Goal: Information Seeking & Learning: Learn about a topic

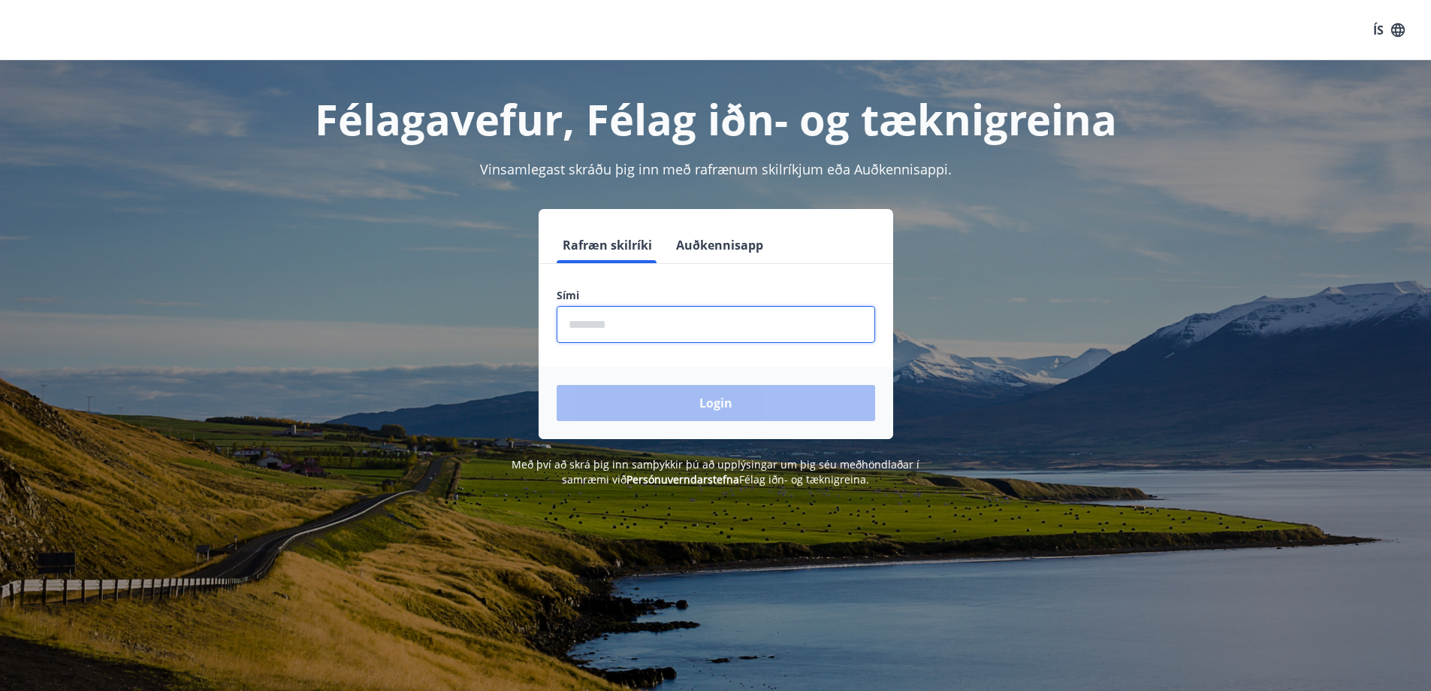
click at [639, 335] on input "phone" at bounding box center [716, 324] width 319 height 37
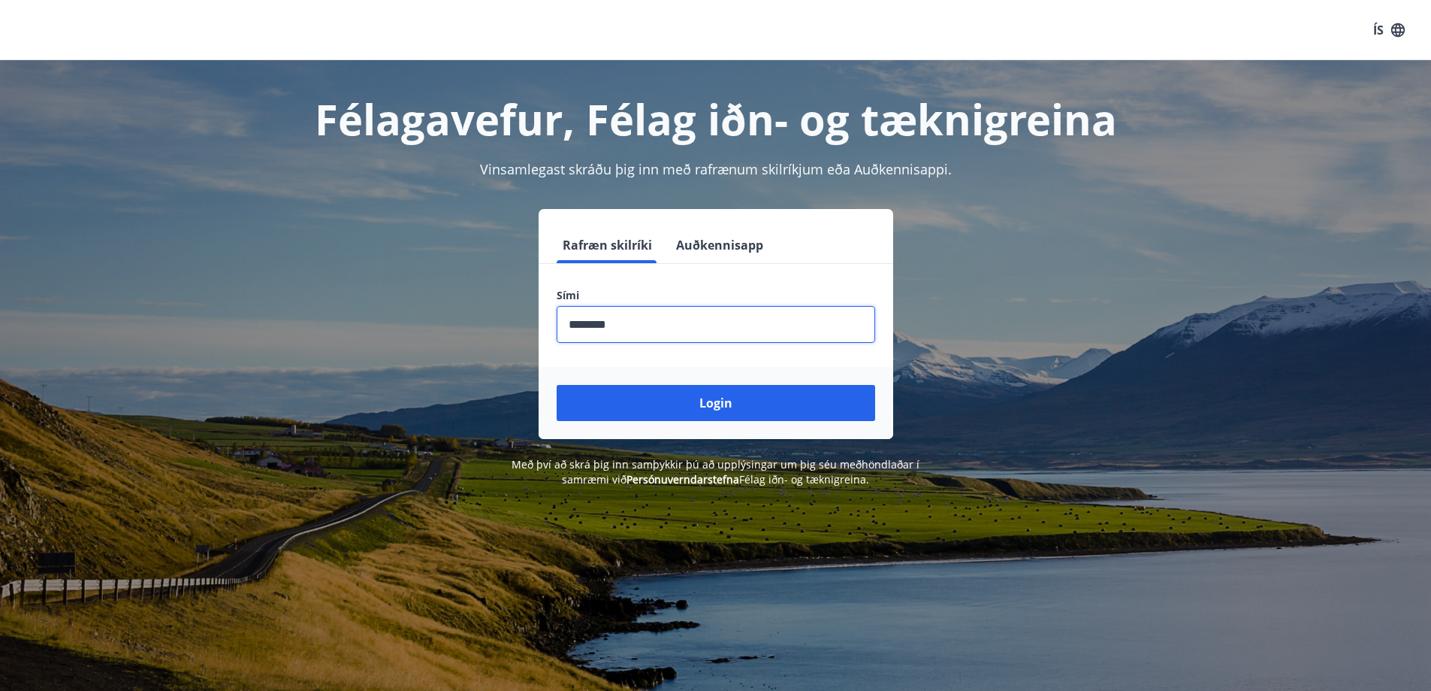
type input "********"
click at [557, 385] on button "Login" at bounding box center [716, 403] width 319 height 36
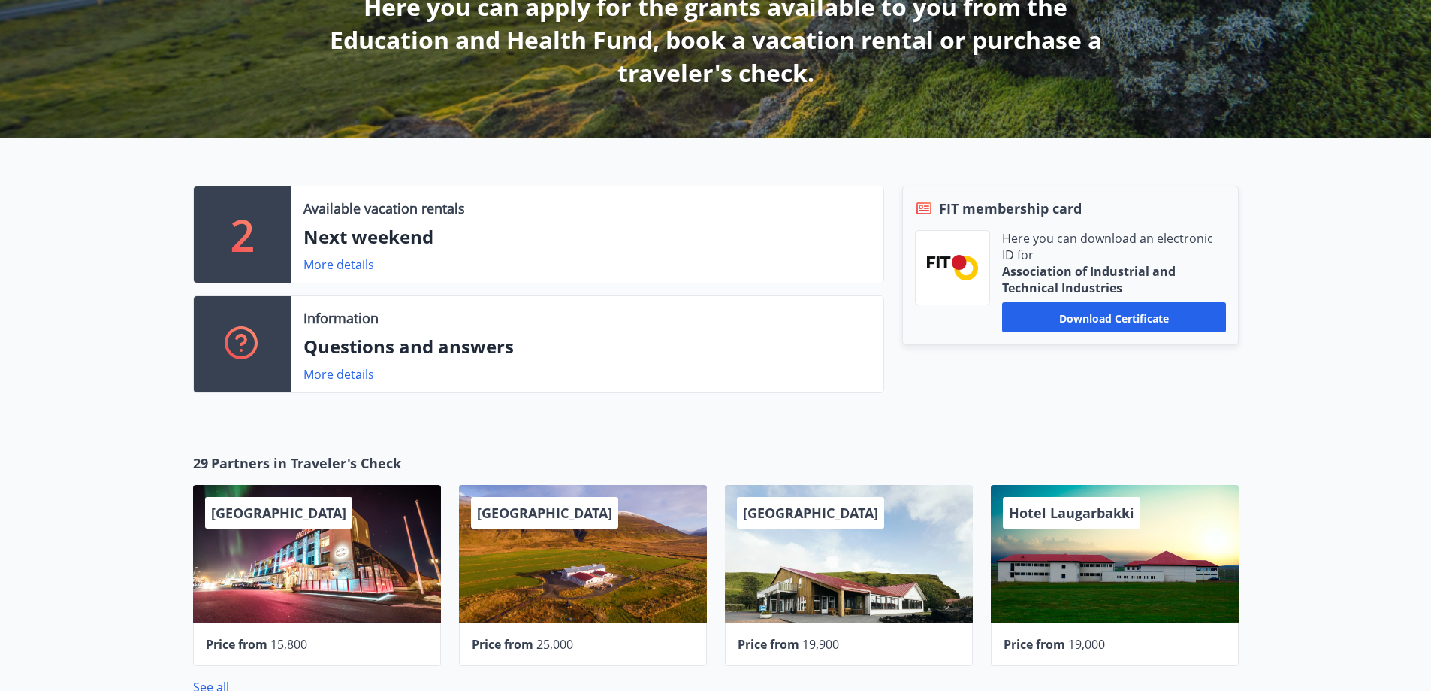
scroll to position [225, 0]
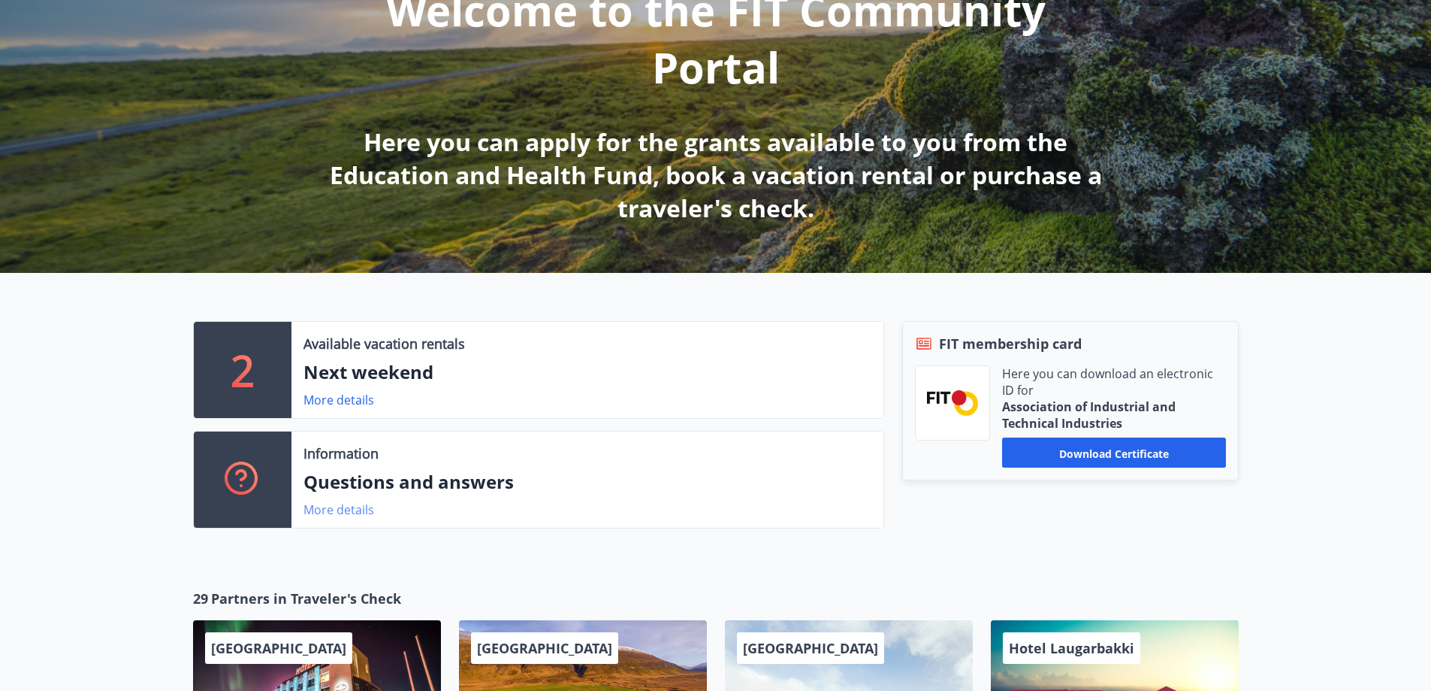
click at [313, 512] on font "More details" at bounding box center [339, 509] width 71 height 17
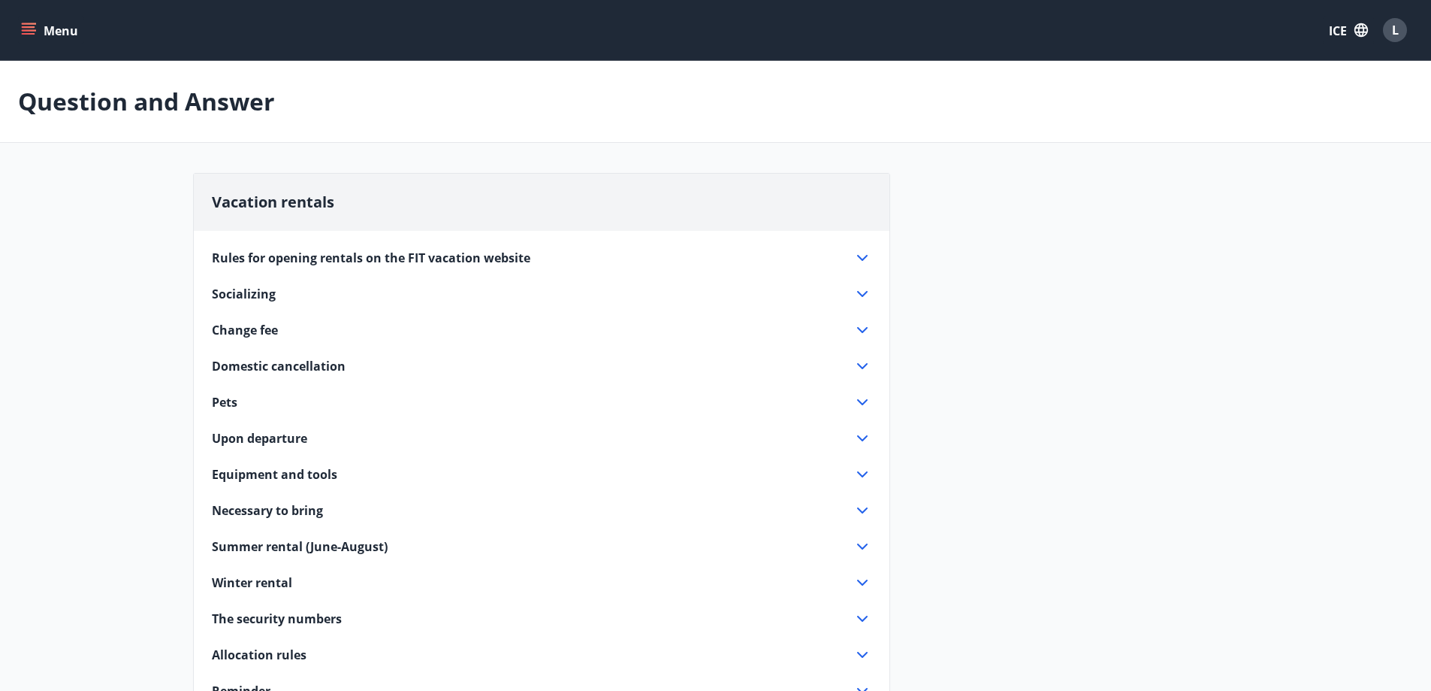
click at [1393, 34] on font "L" at bounding box center [1395, 30] width 7 height 17
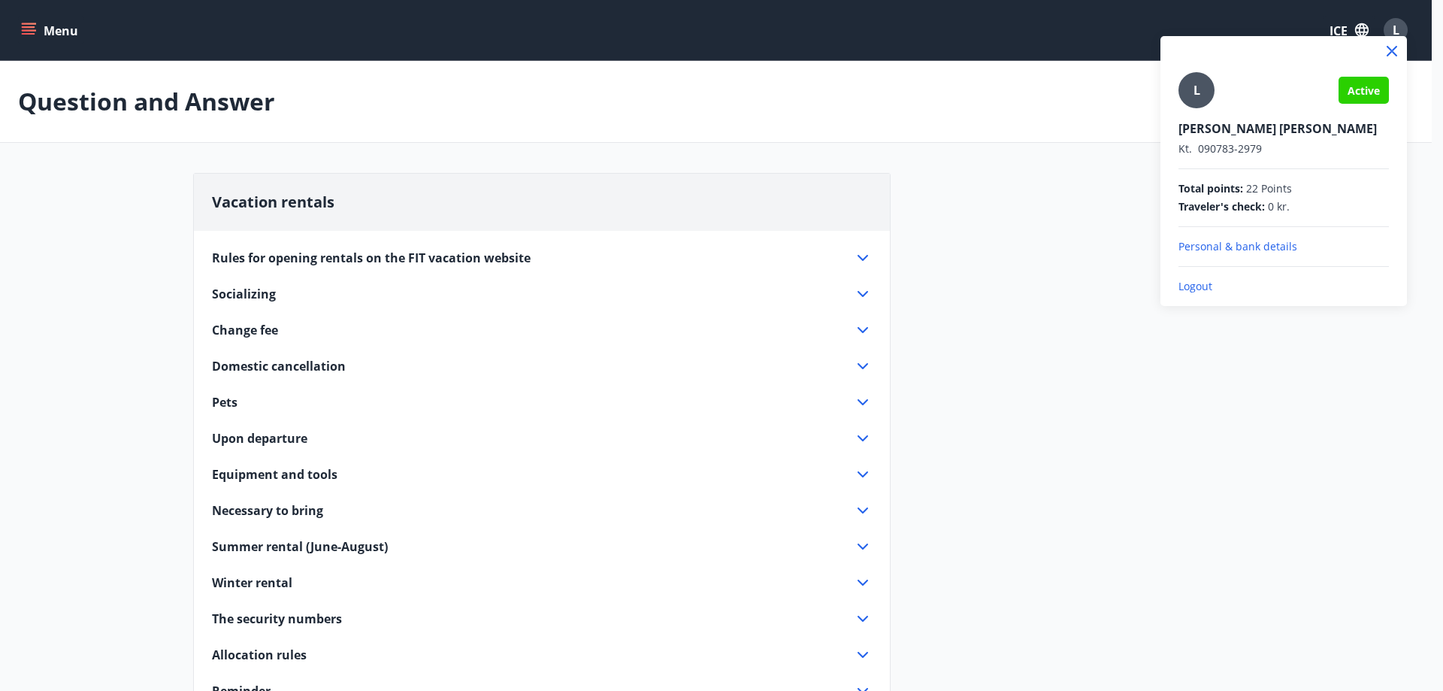
click at [73, 58] on div at bounding box center [721, 345] width 1443 height 691
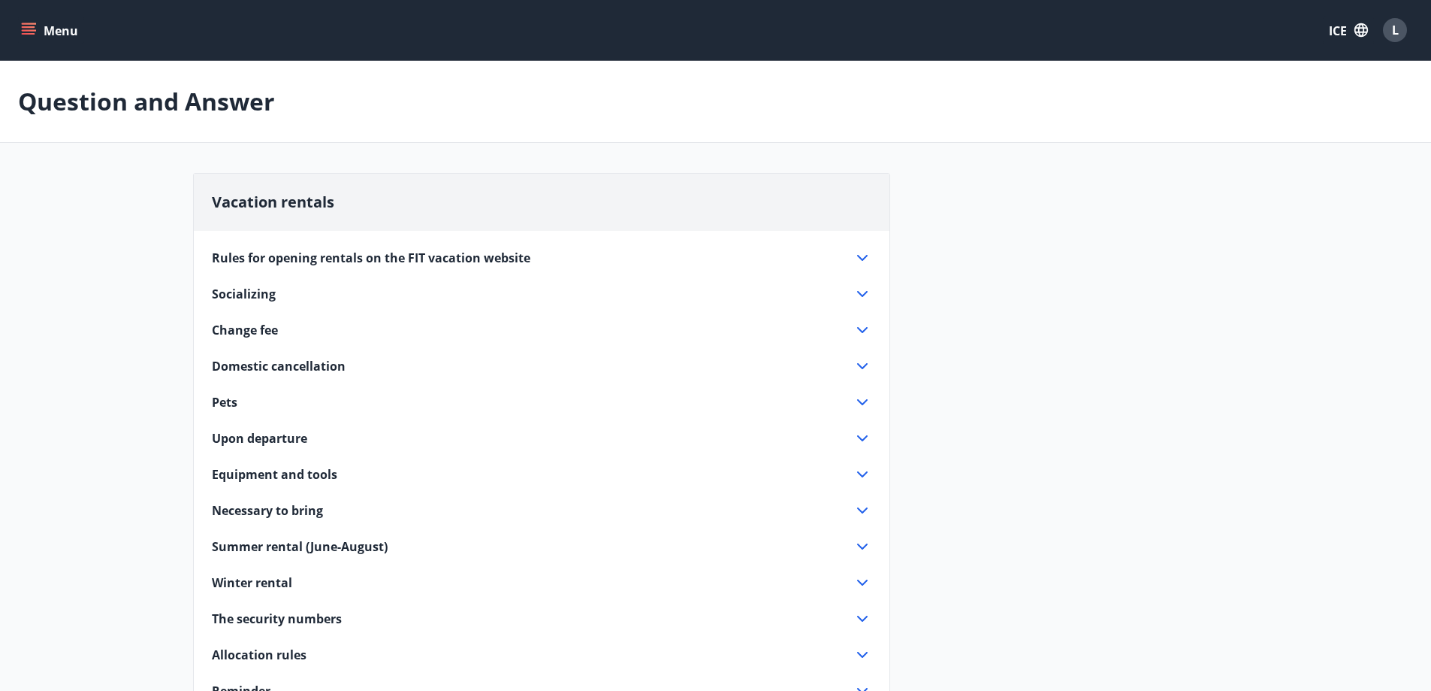
click at [20, 27] on button "Menu" at bounding box center [51, 30] width 66 height 27
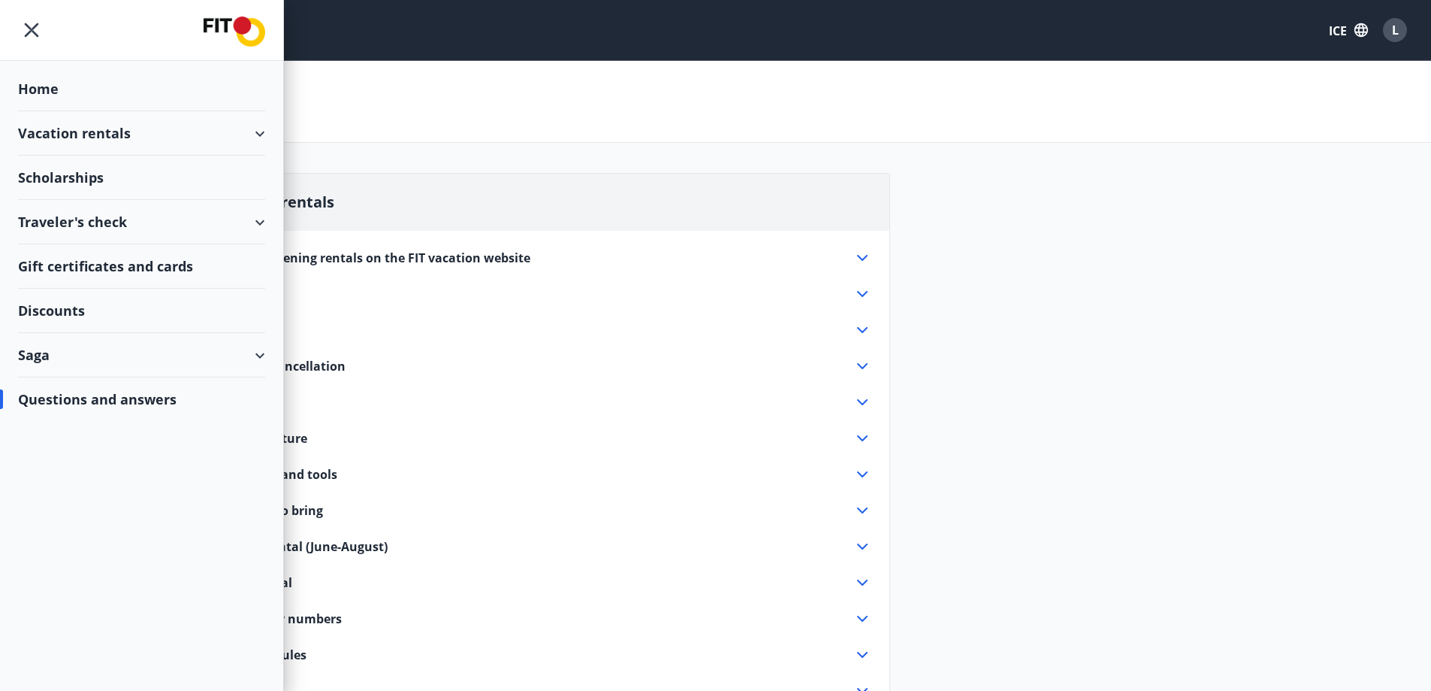
click at [261, 357] on div "Saga" at bounding box center [141, 355] width 247 height 44
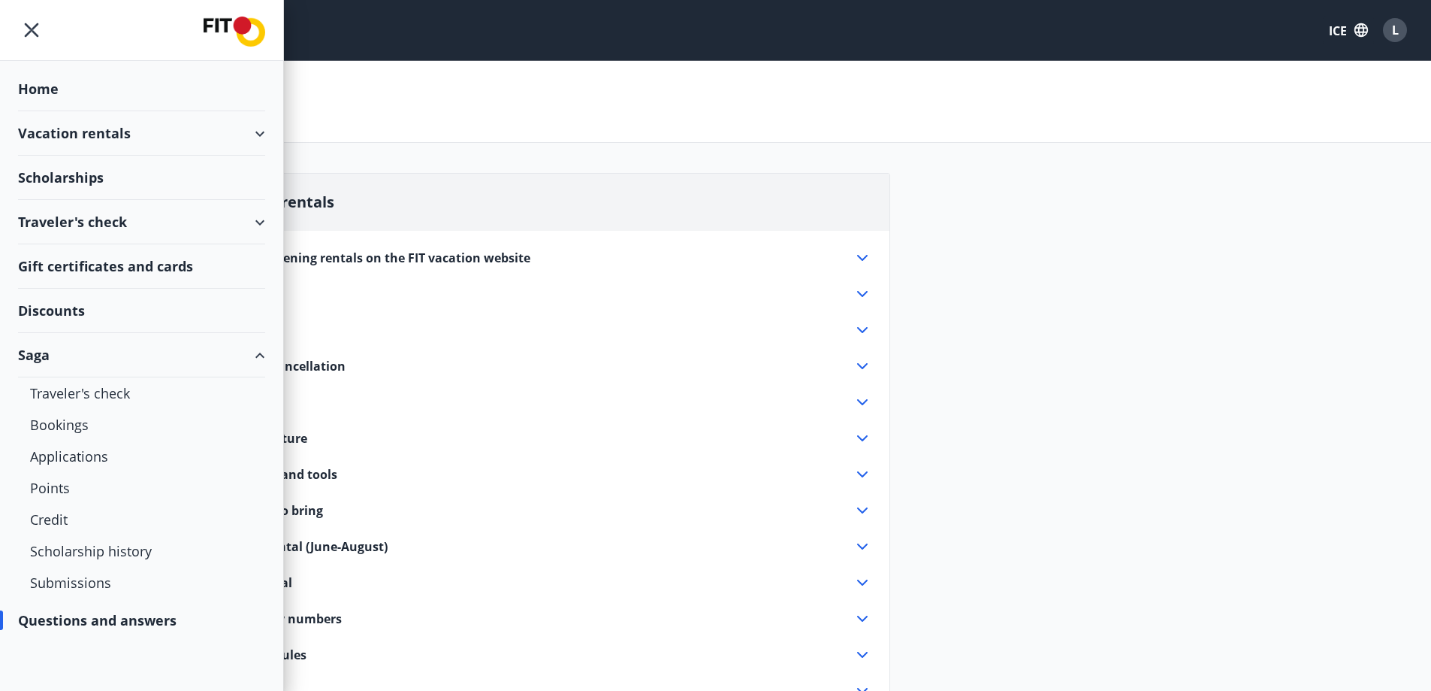
click at [261, 357] on div "Saga" at bounding box center [141, 355] width 247 height 44
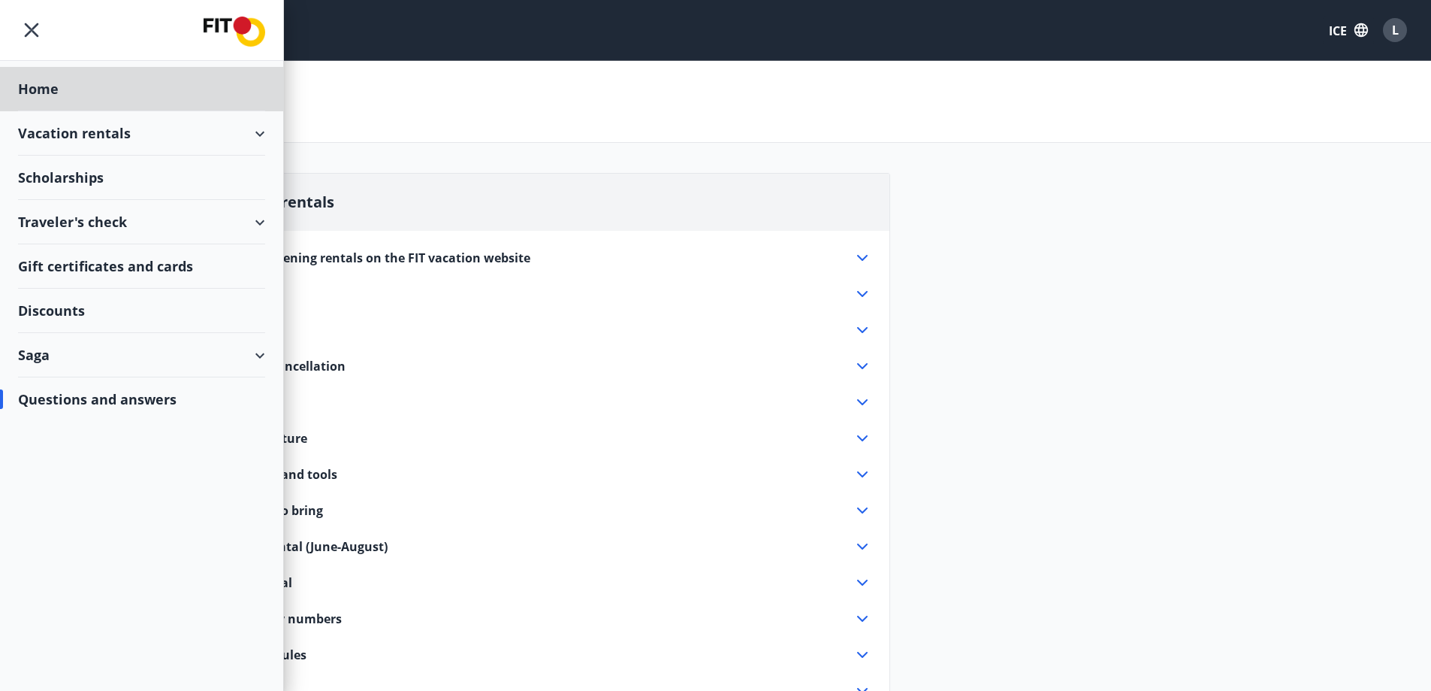
click at [106, 111] on div "Scholarships" at bounding box center [141, 89] width 247 height 44
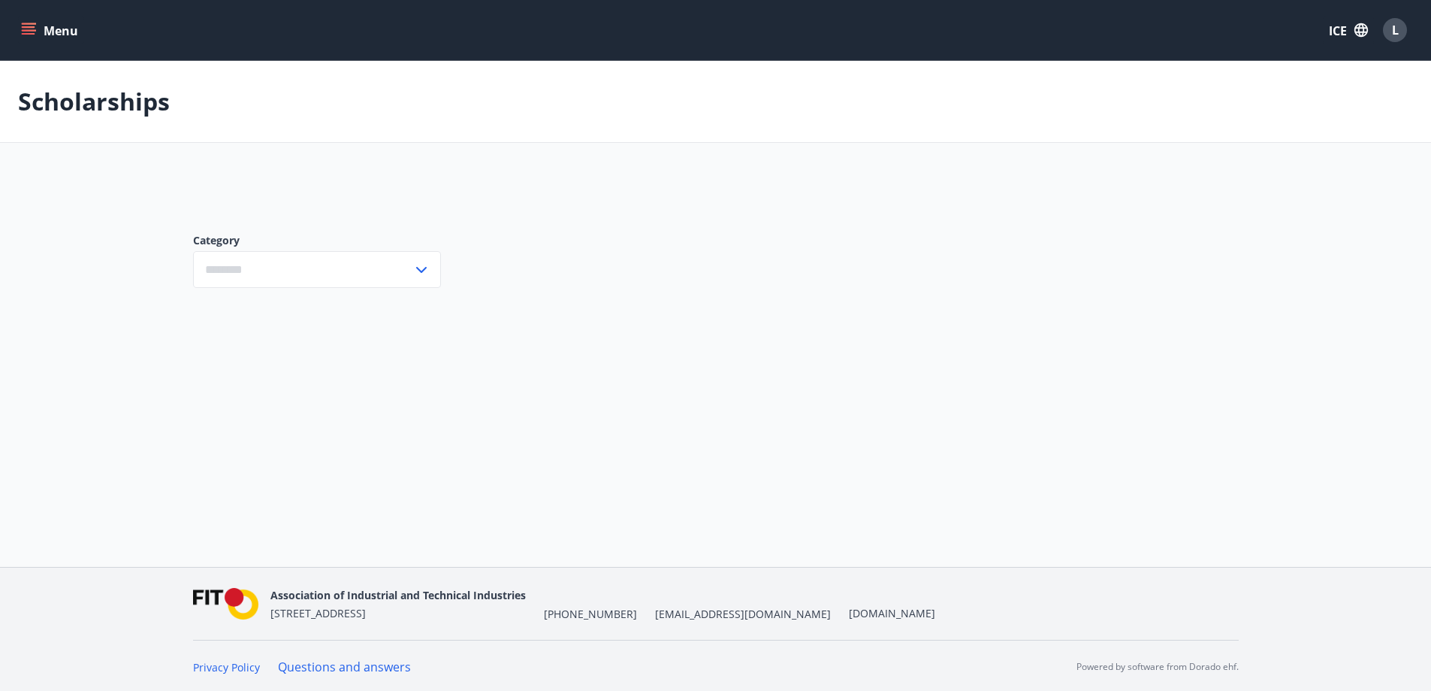
type input "***"
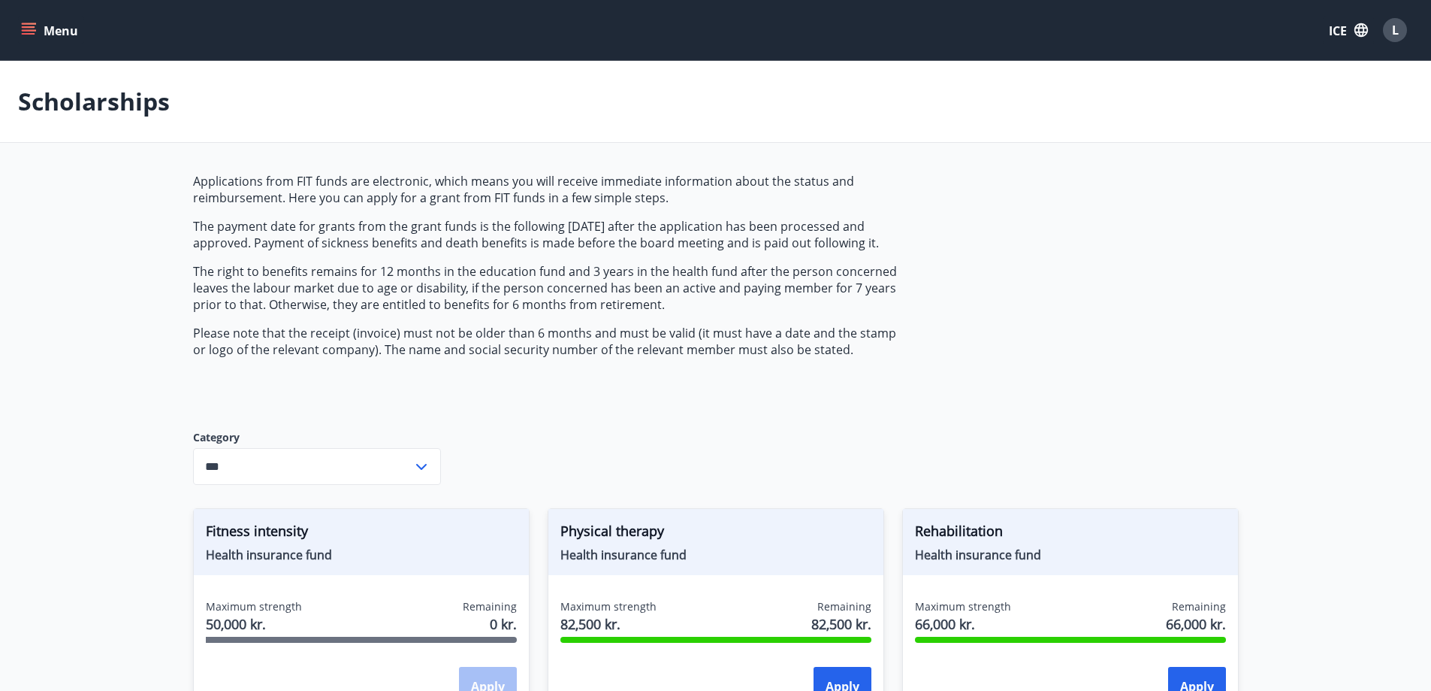
click at [27, 29] on icon "menu" at bounding box center [28, 30] width 15 height 15
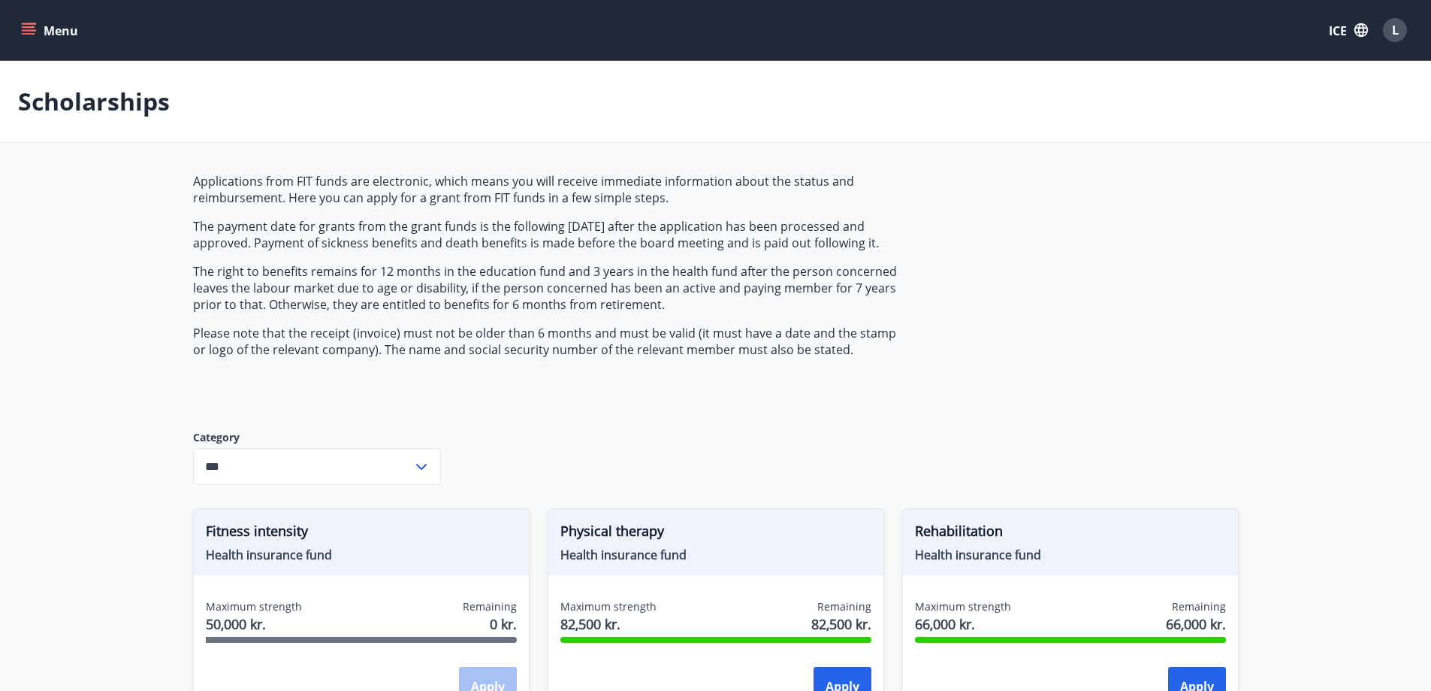
click at [1393, 17] on button "L" at bounding box center [1395, 30] width 36 height 36
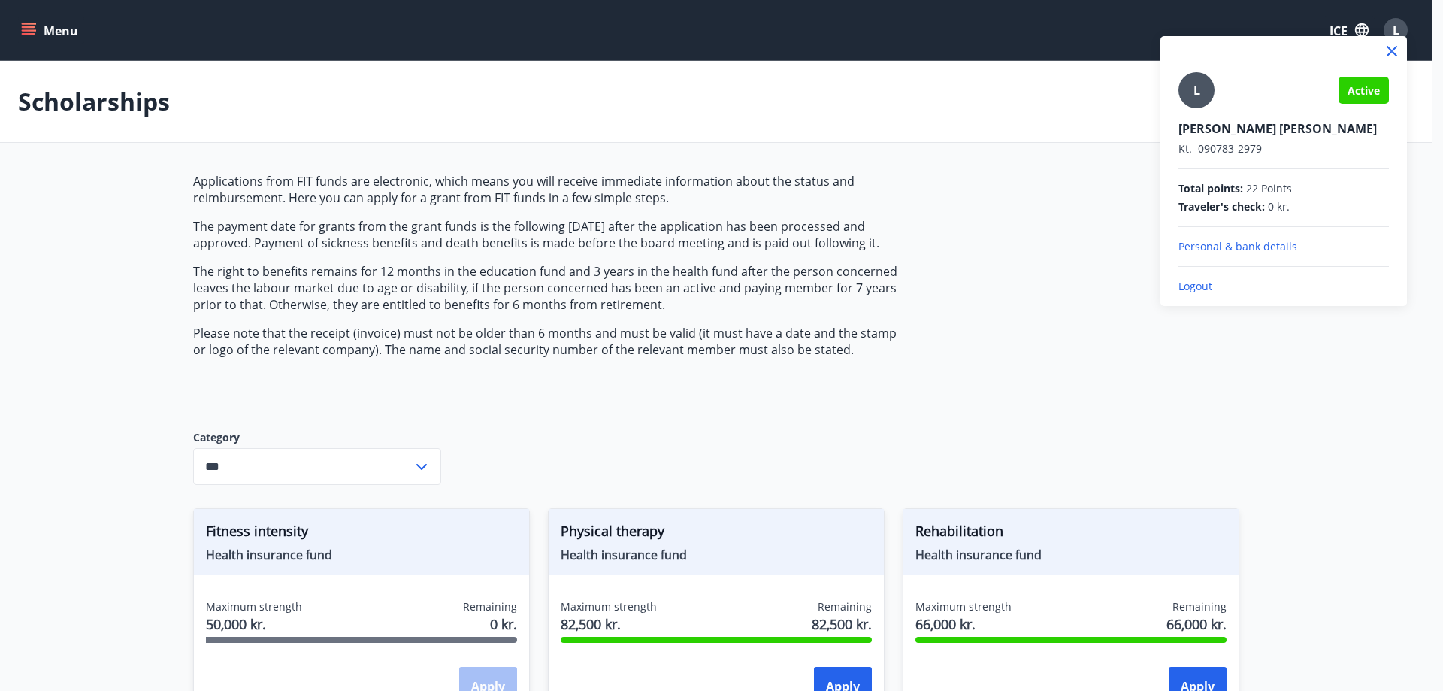
click at [1386, 491] on div at bounding box center [721, 345] width 1443 height 691
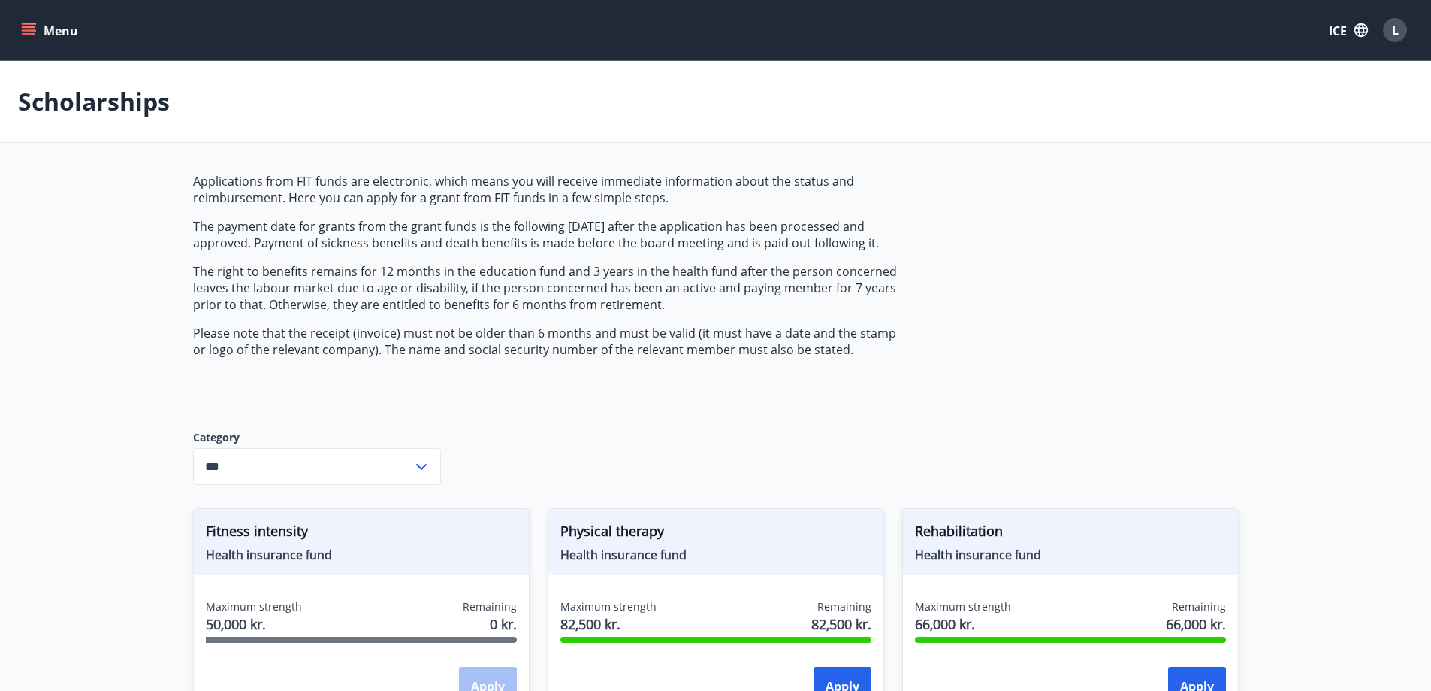
scroll to position [376, 0]
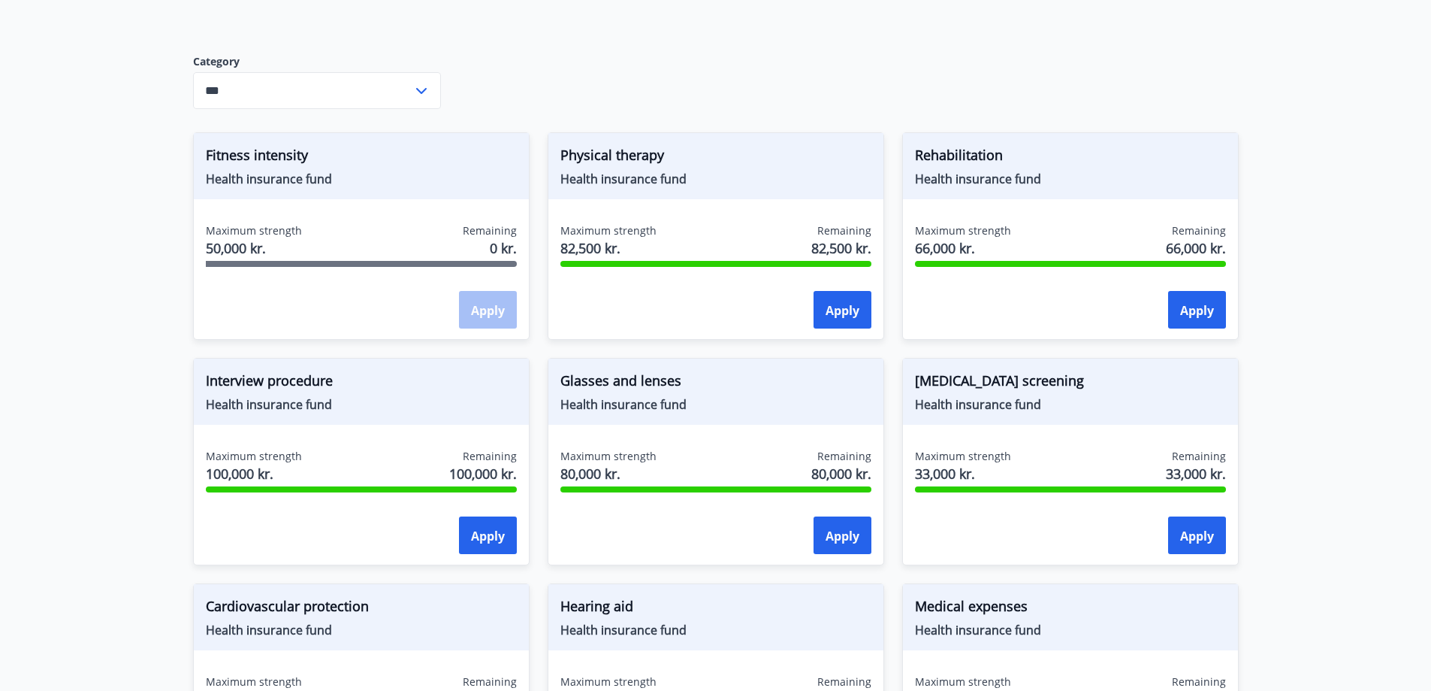
click at [335, 262] on div at bounding box center [361, 264] width 311 height 6
click at [261, 199] on div "Fitness intensity Health insurance fund Maximum strength 50,000 kr. Remaining 0…" at bounding box center [361, 235] width 337 height 207
click at [254, 180] on font "Health insurance fund" at bounding box center [269, 179] width 126 height 17
click at [252, 154] on font "Fitness intensity" at bounding box center [257, 155] width 102 height 18
click at [270, 230] on font "Maximum strength" at bounding box center [254, 230] width 96 height 14
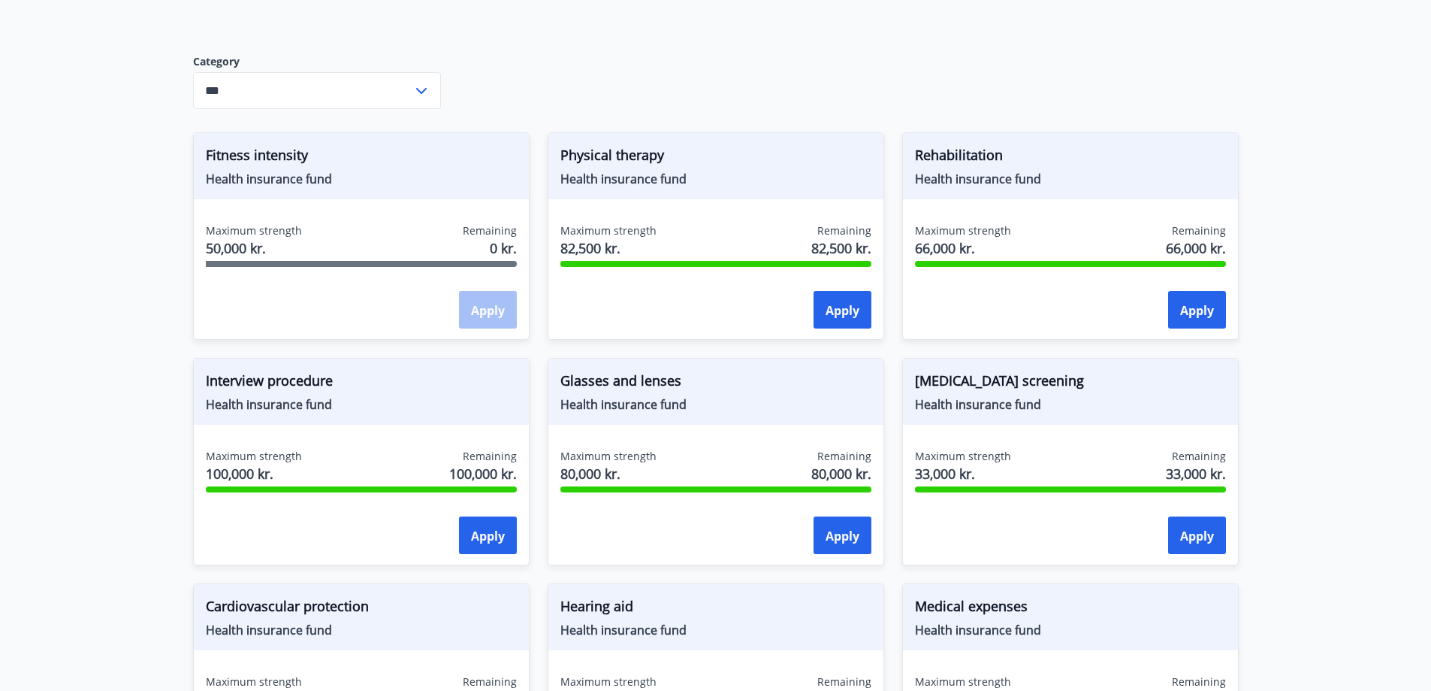
click at [261, 252] on font "50,000 kr." at bounding box center [236, 248] width 60 height 18
click at [252, 286] on div "Maximum strength 50,000 kr. Remaining 0 kr. Apply" at bounding box center [361, 278] width 335 height 110
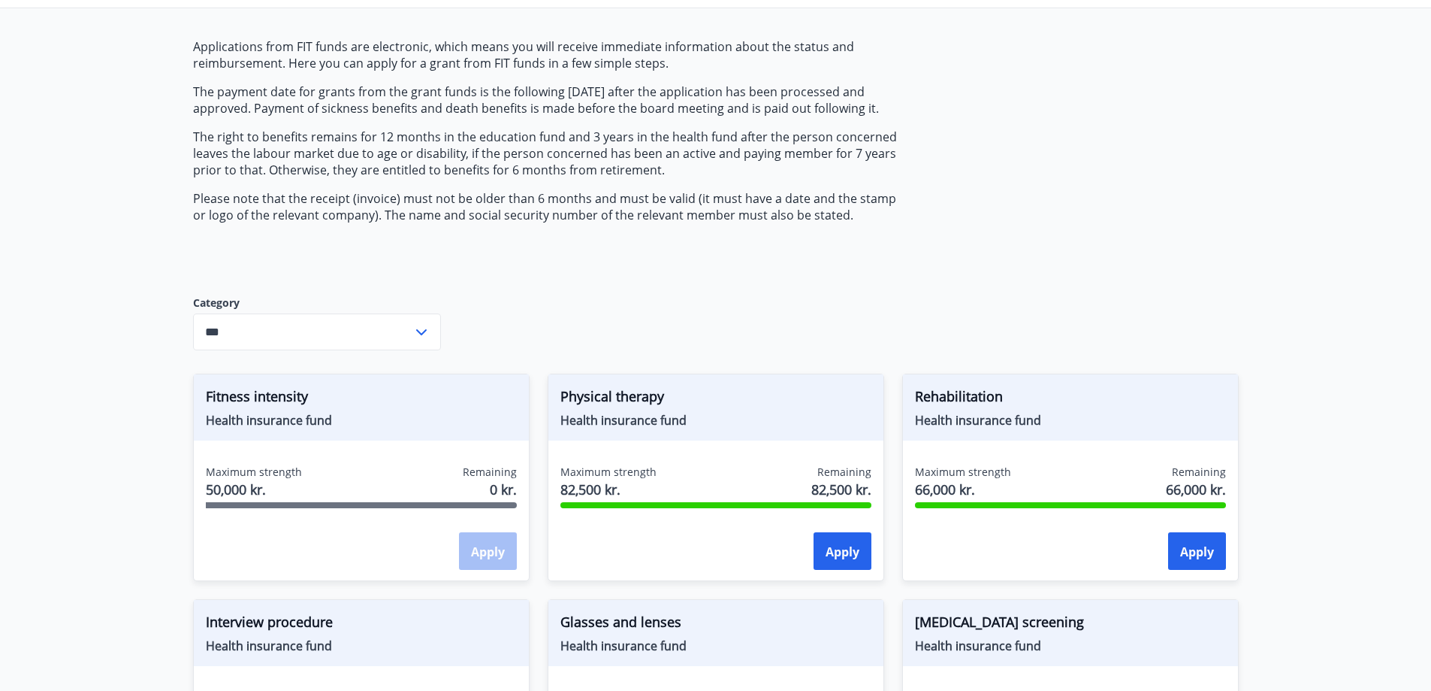
scroll to position [0, 0]
